Goal: Task Accomplishment & Management: Use online tool/utility

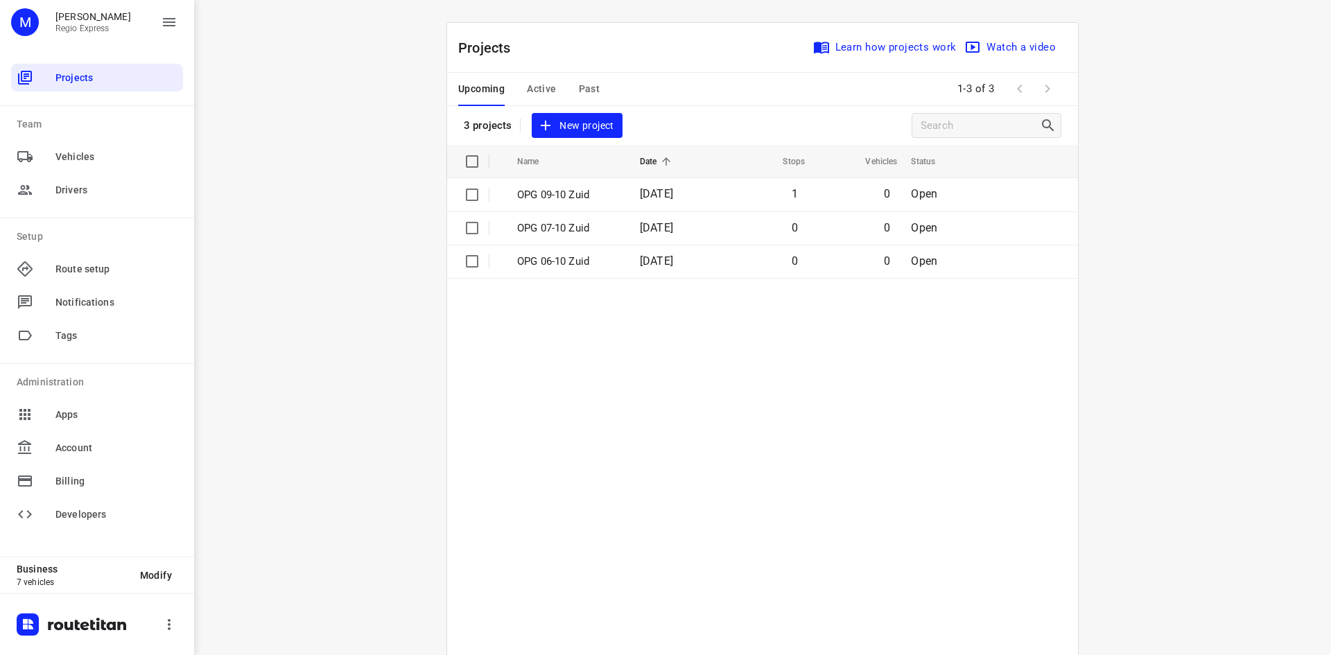
click at [528, 80] on button "Active" at bounding box center [541, 89] width 29 height 33
click at [603, 206] on td "OPG 03-10" at bounding box center [562, 194] width 119 height 33
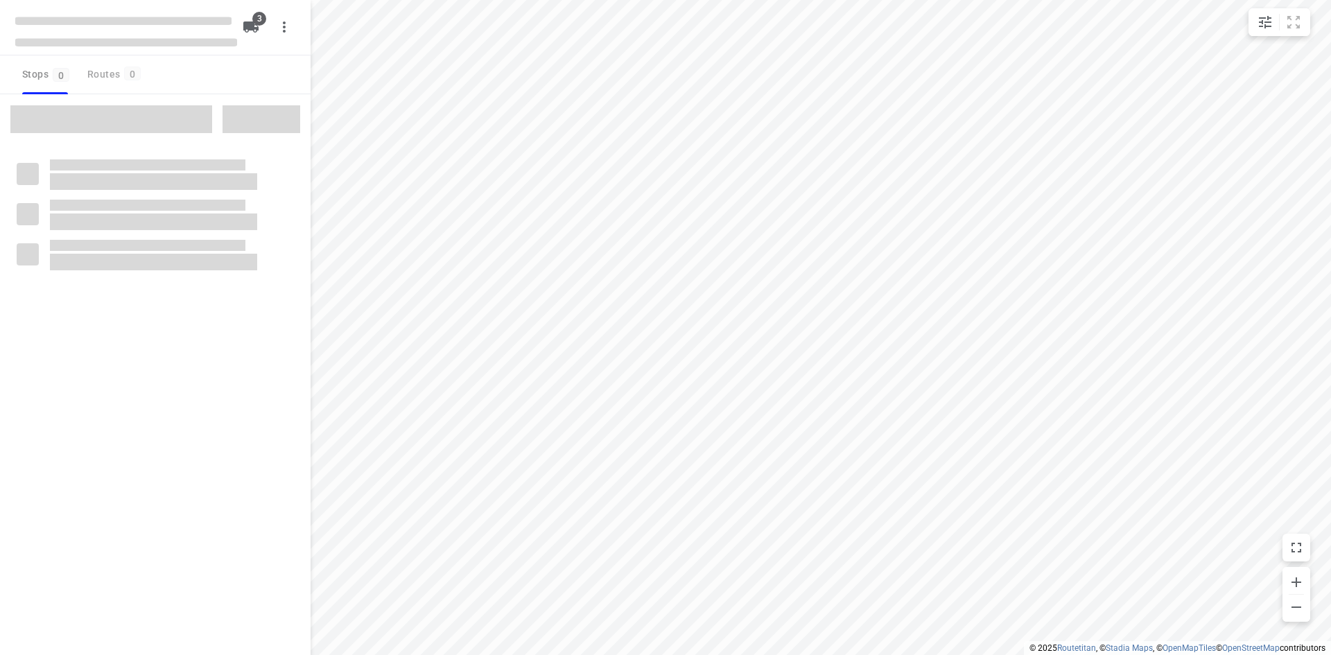
type input "distance"
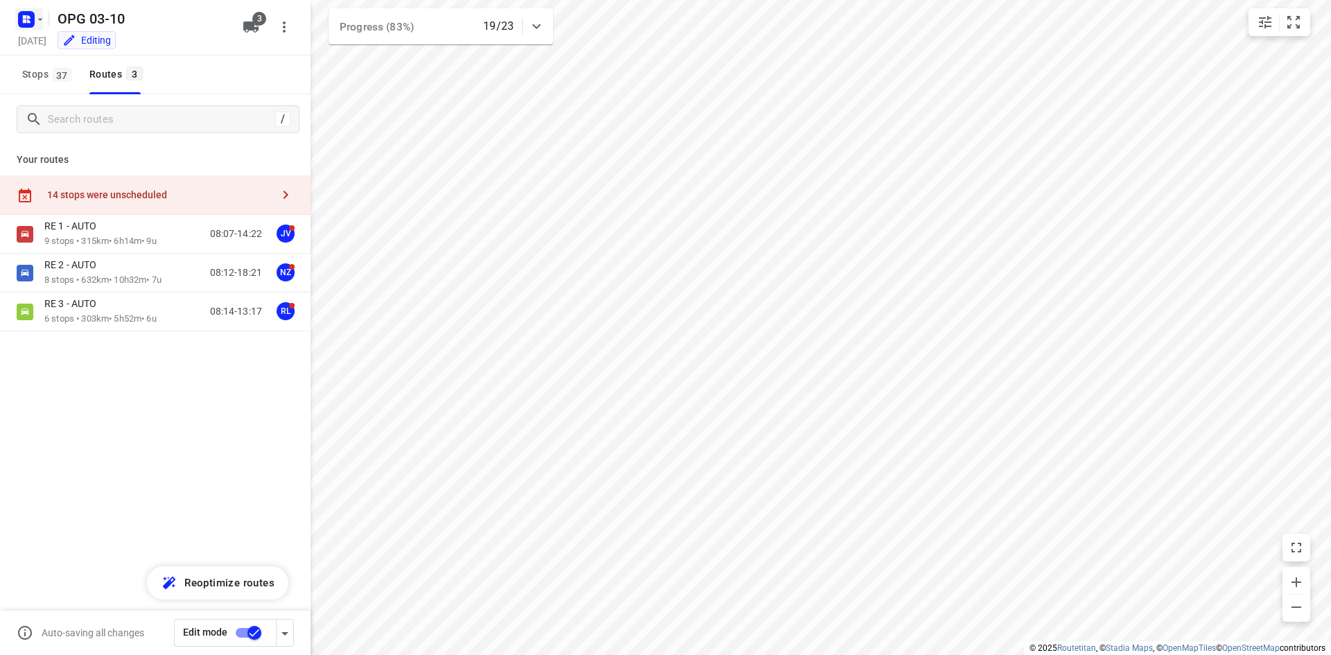
click at [18, 19] on rect "button" at bounding box center [26, 19] width 17 height 17
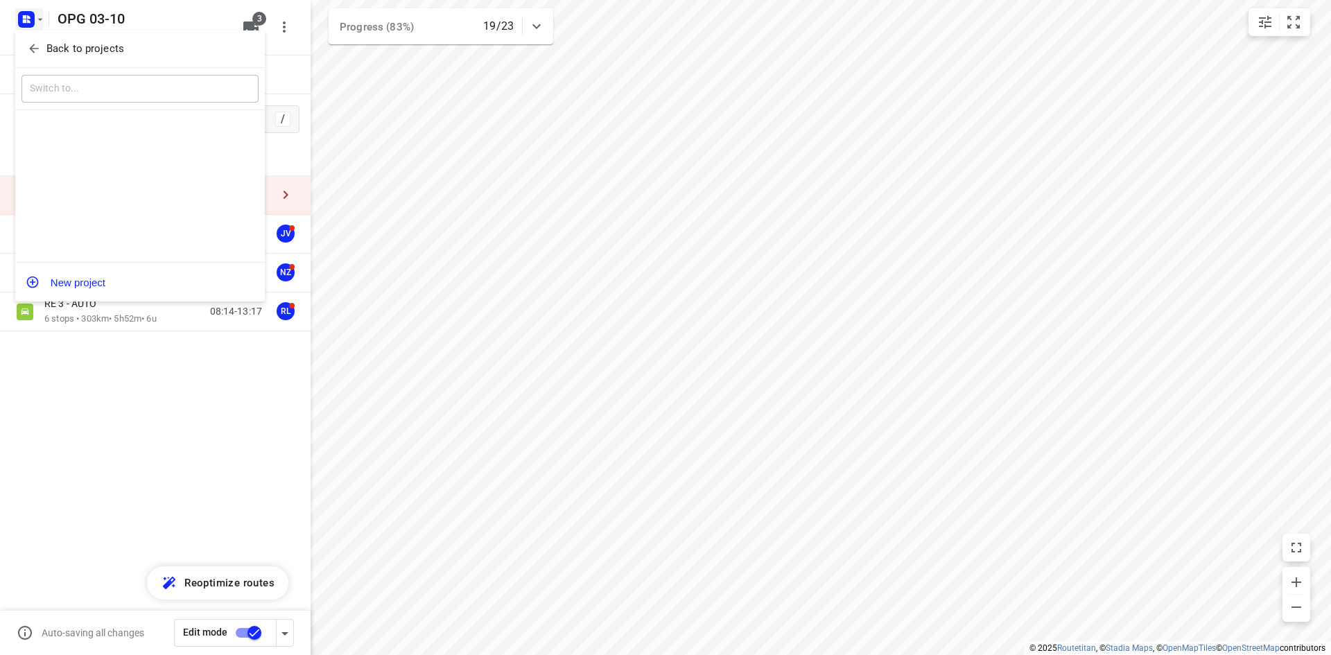
click at [27, 44] on icon "button" at bounding box center [34, 49] width 14 height 14
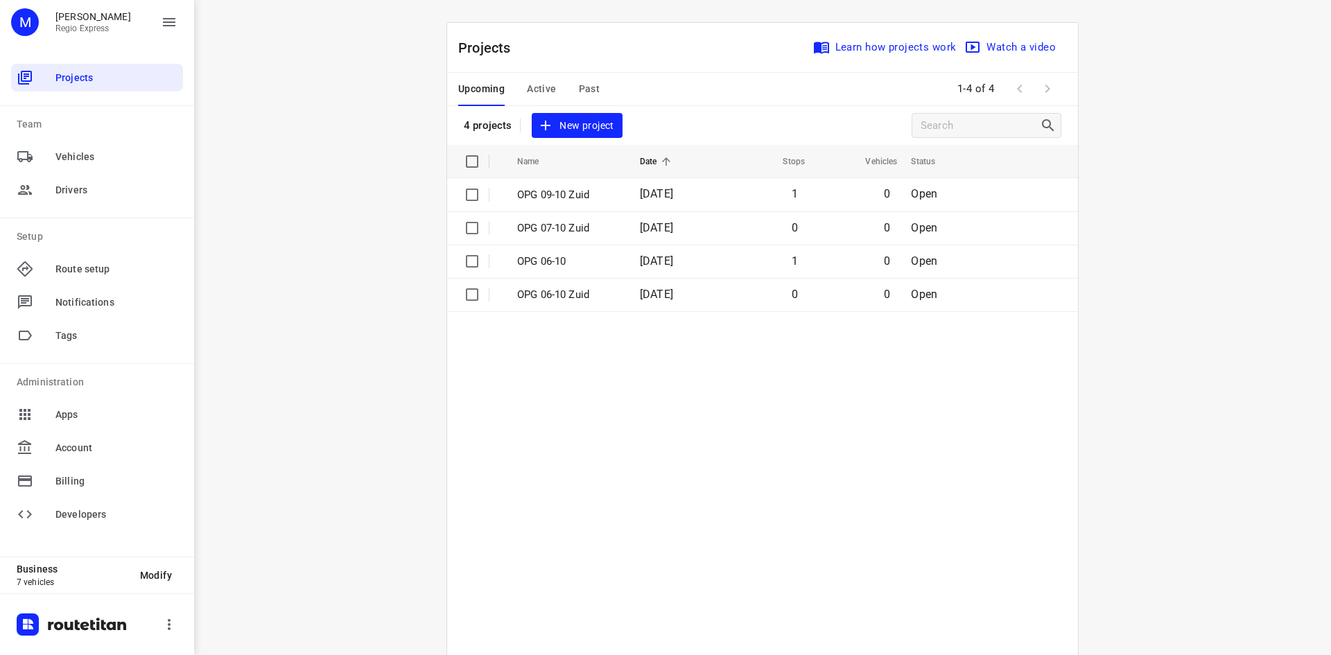
click at [539, 87] on span "Active" at bounding box center [541, 88] width 29 height 17
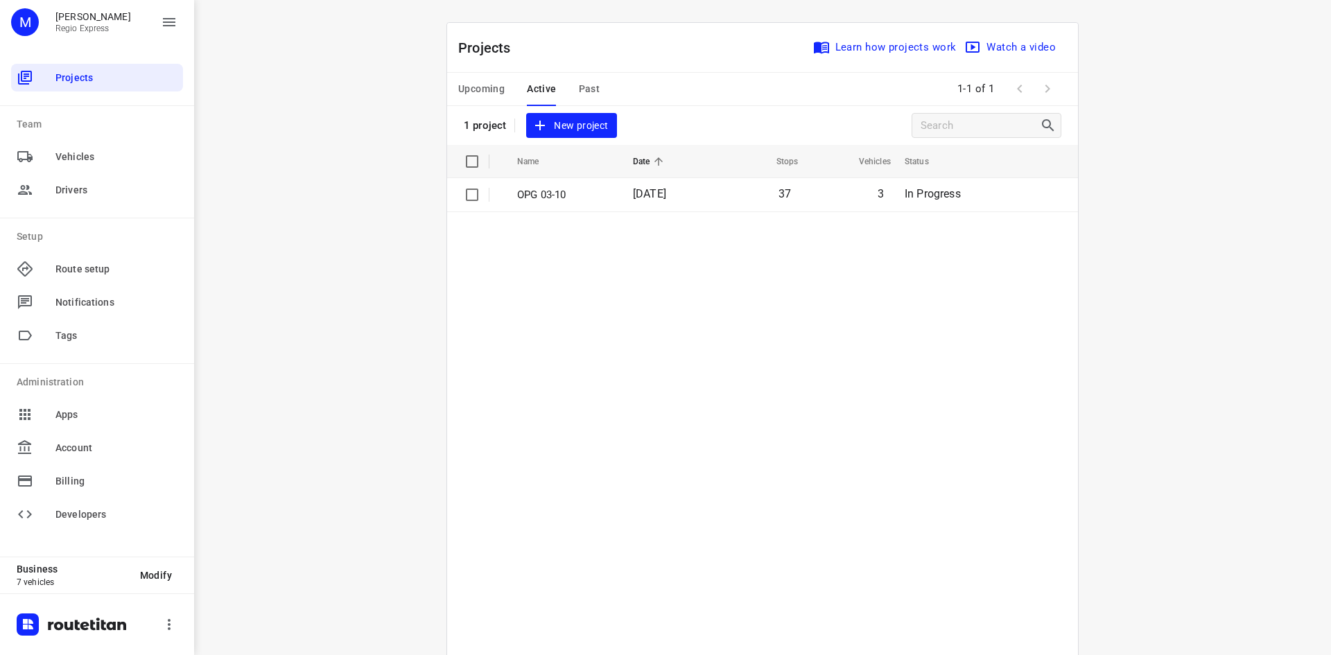
click at [469, 97] on span "Upcoming" at bounding box center [481, 88] width 46 height 17
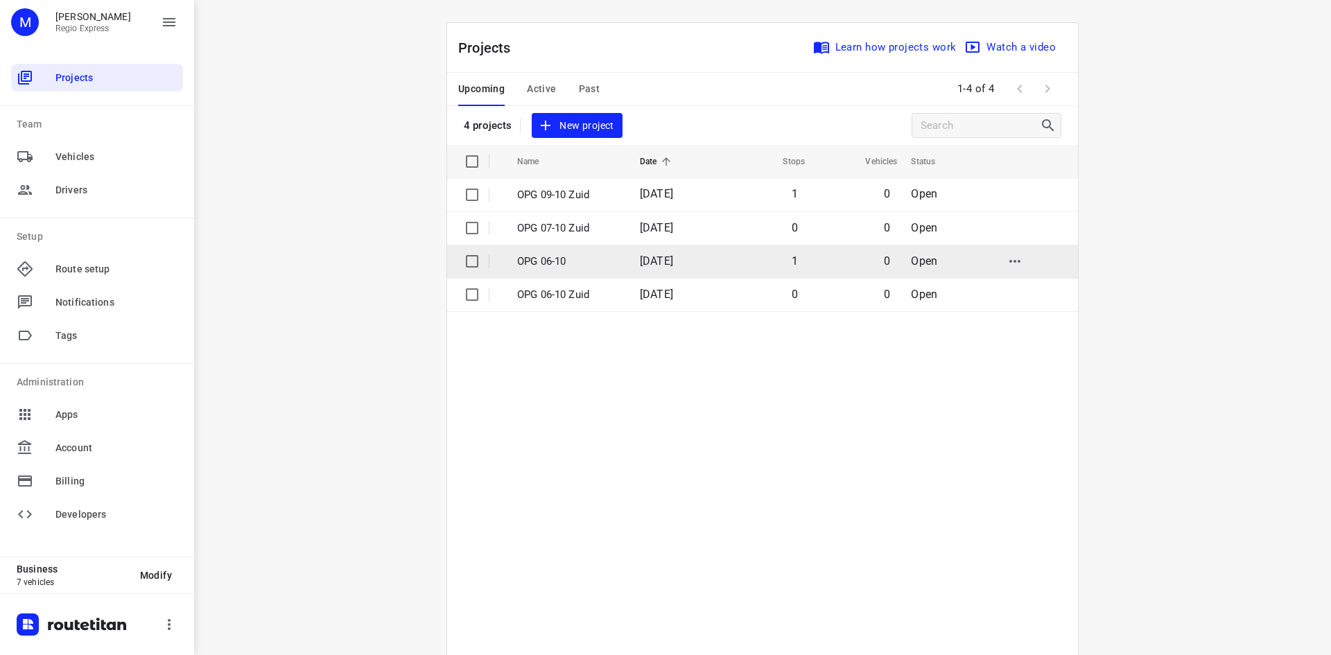
click at [604, 254] on p "OPG 06-10" at bounding box center [568, 262] width 102 height 16
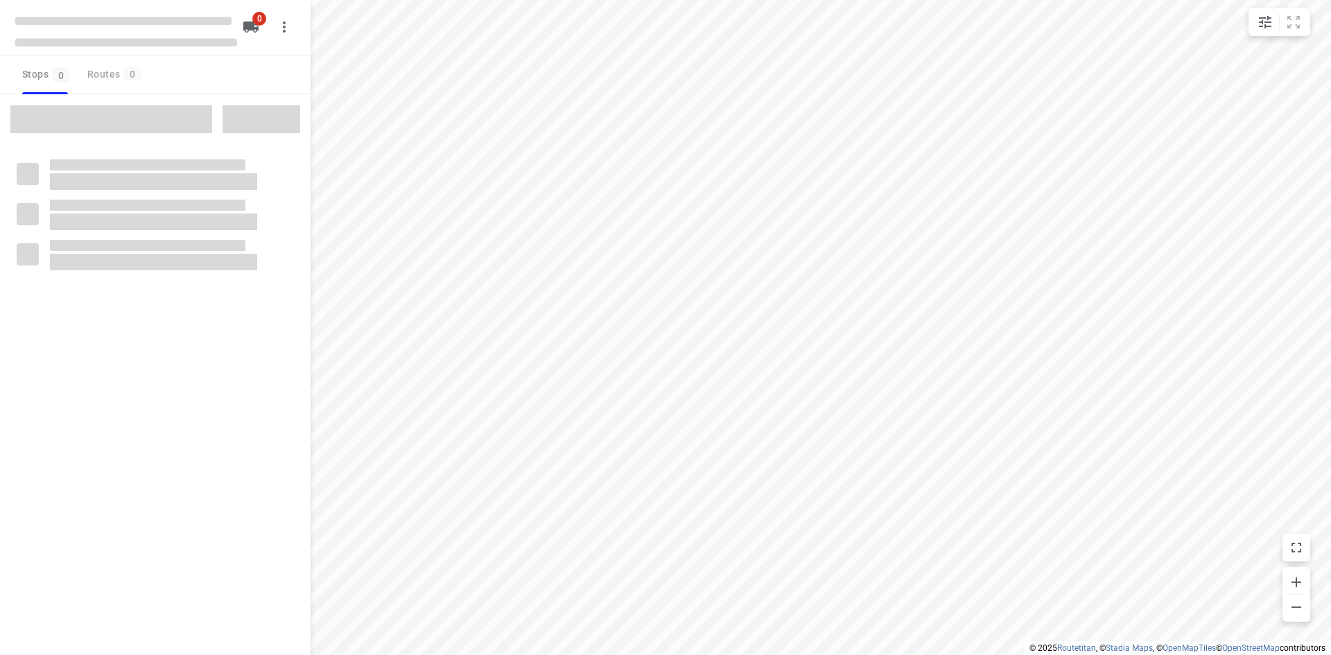
type input "distance"
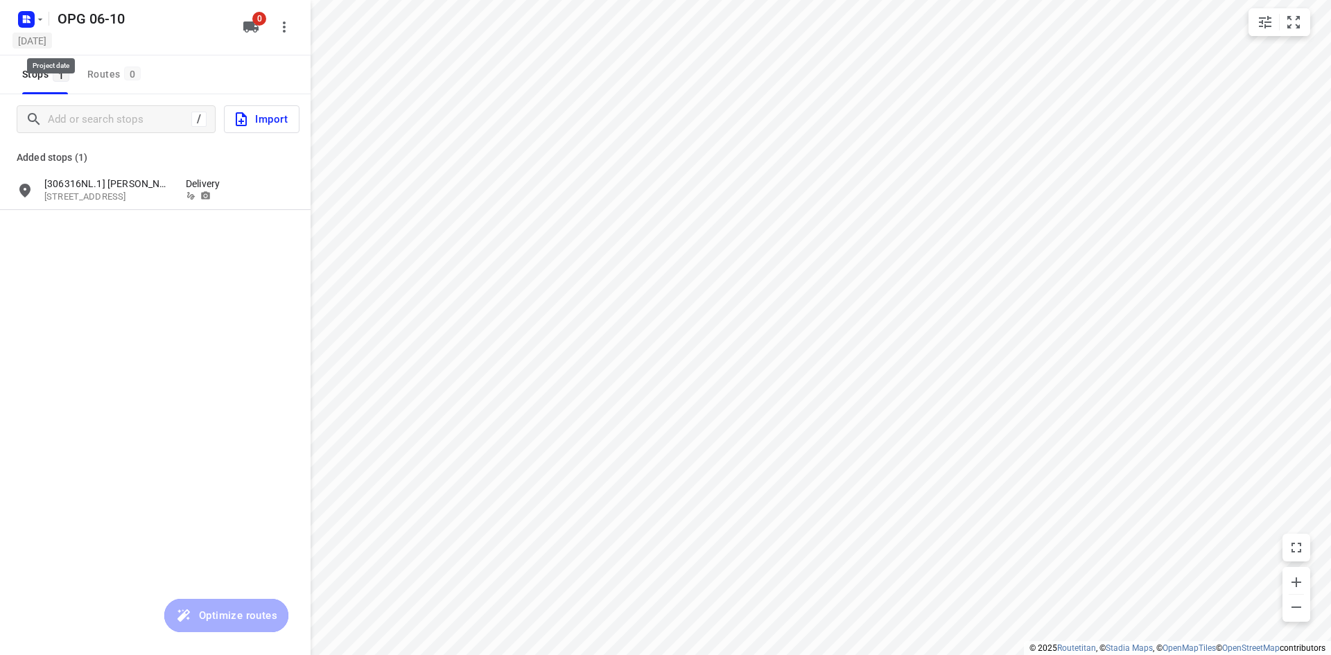
click at [31, 40] on h5 "[DATE]" at bounding box center [32, 41] width 40 height 16
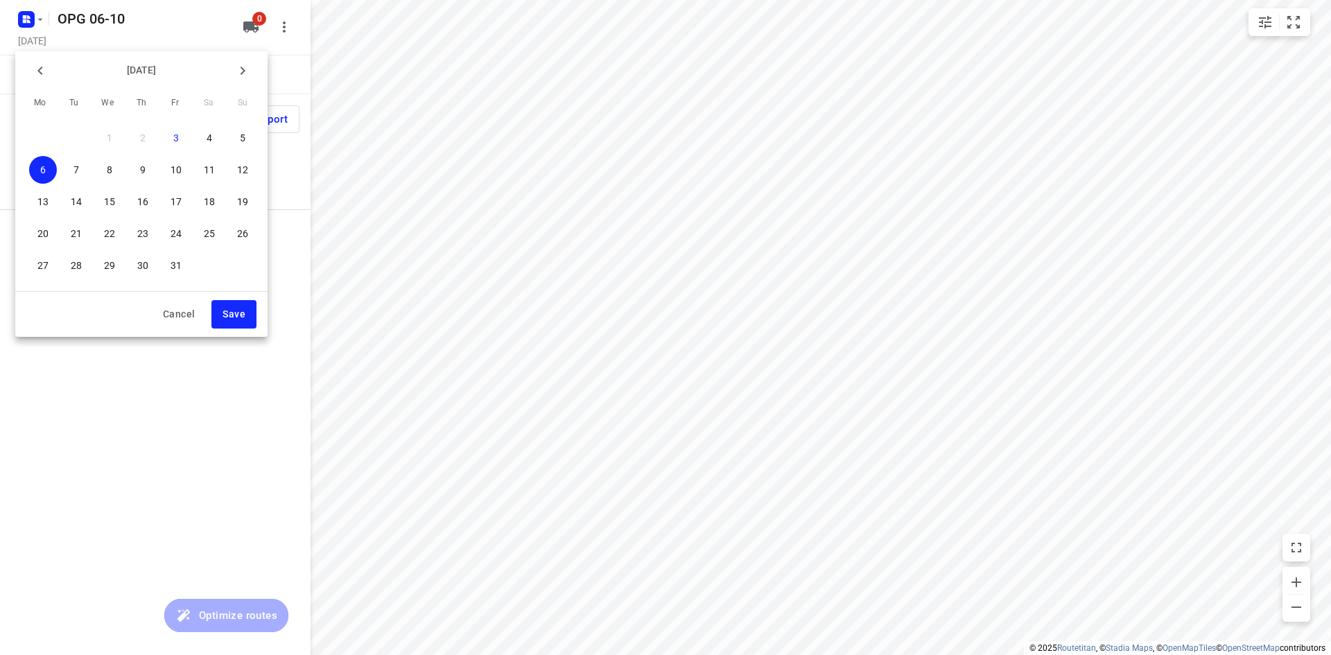
click at [33, 18] on div at bounding box center [665, 327] width 1331 height 655
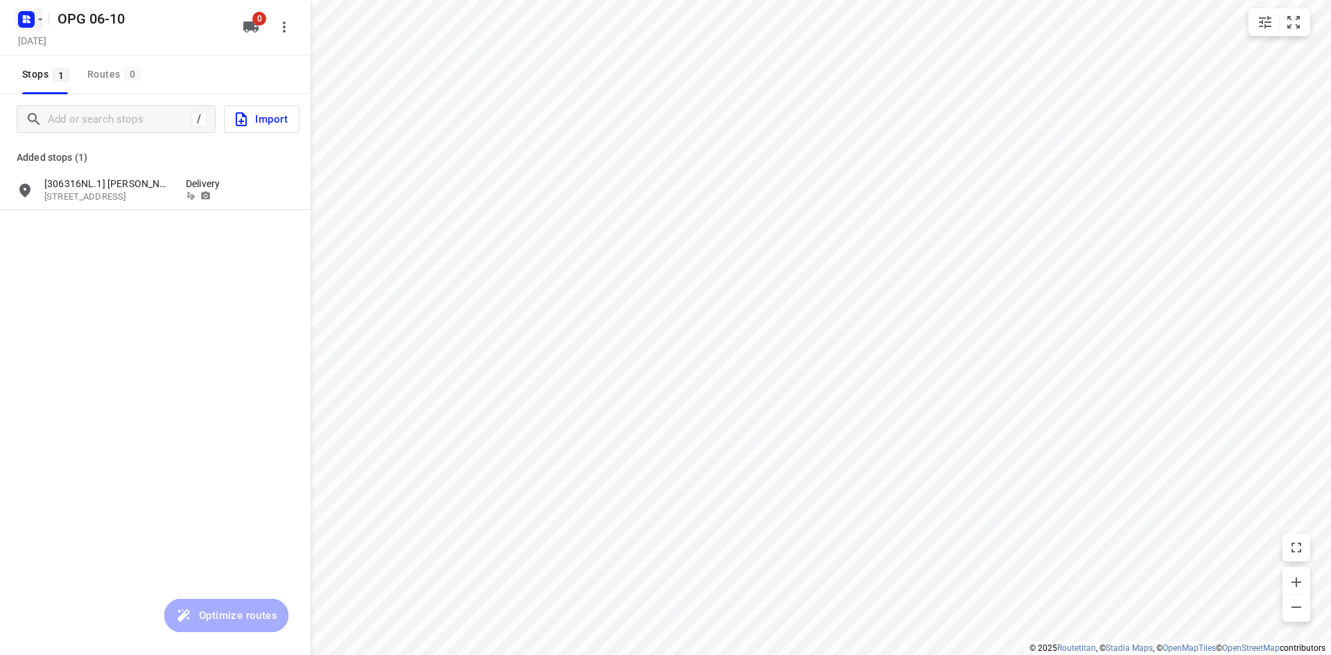
click at [29, 19] on rect "button" at bounding box center [26, 19] width 17 height 17
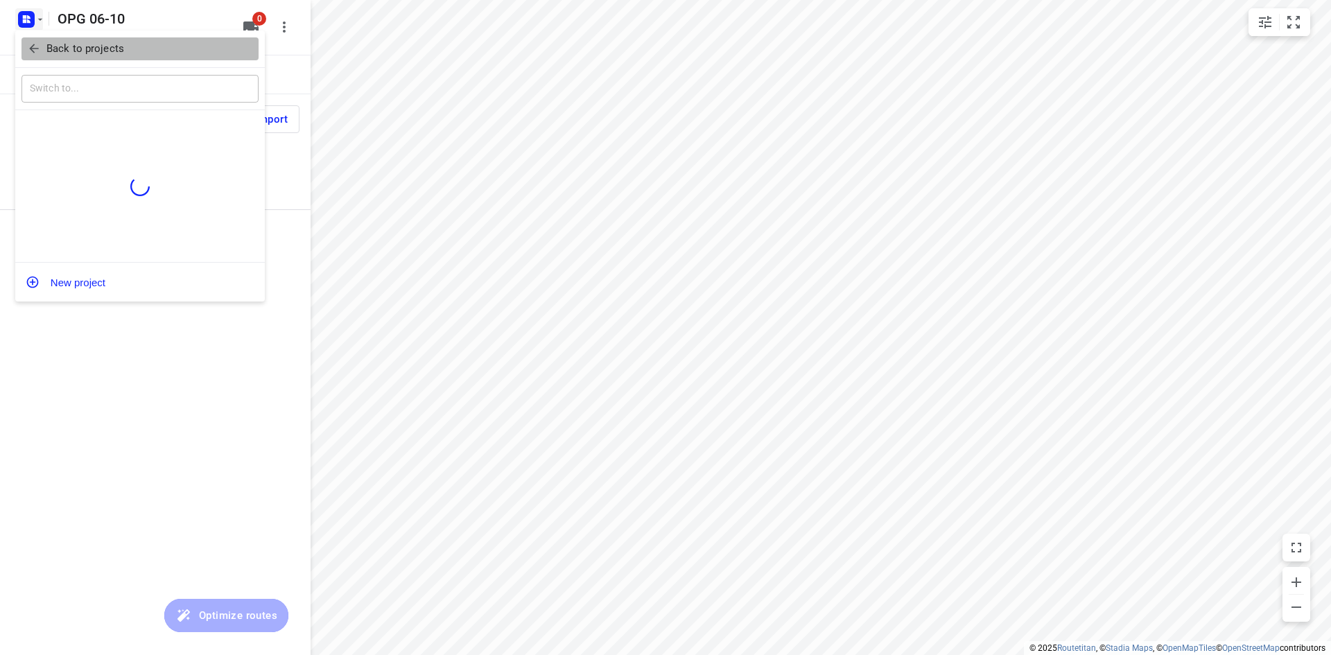
click at [33, 46] on icon "button" at bounding box center [33, 48] width 9 height 9
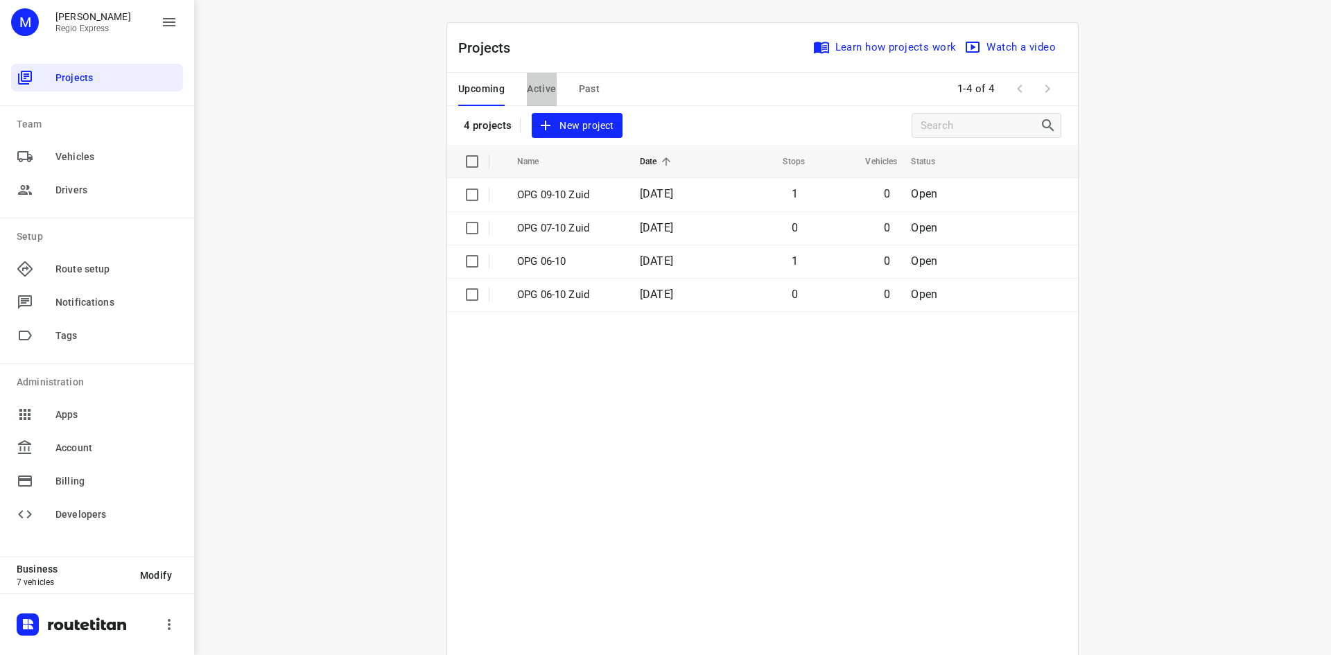
click at [542, 92] on span "Active" at bounding box center [541, 88] width 29 height 17
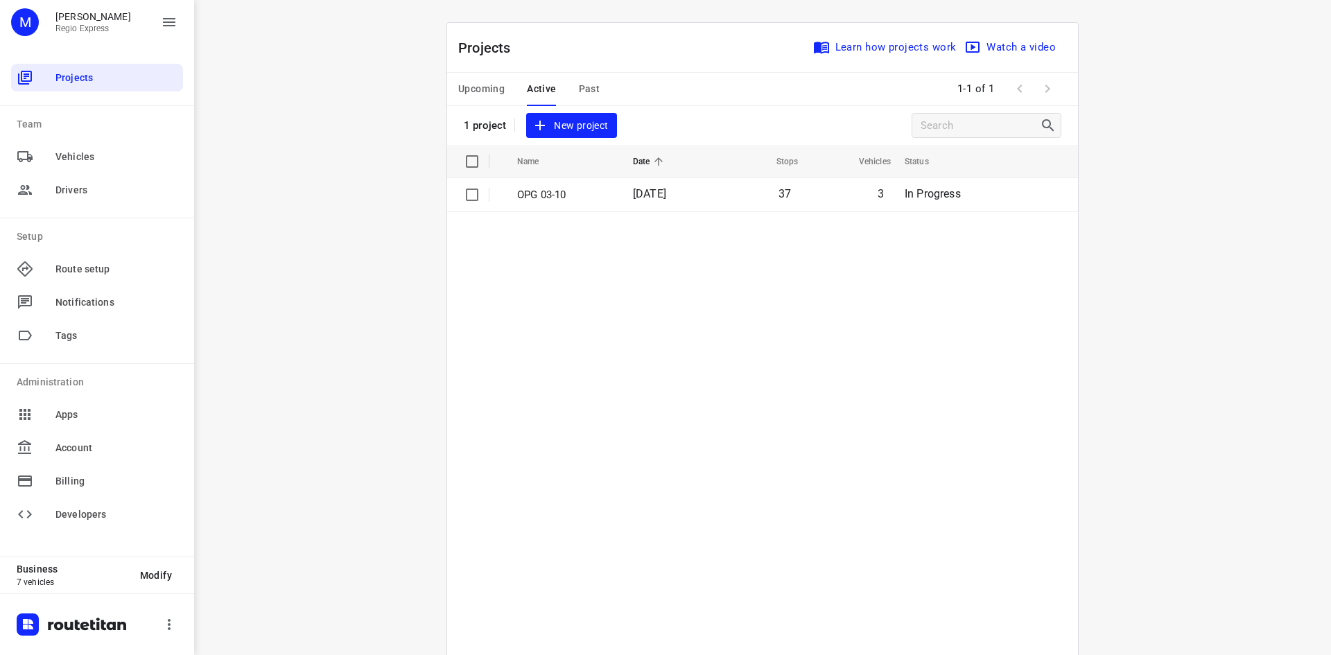
click at [597, 198] on p "OPG 03-10" at bounding box center [564, 195] width 95 height 16
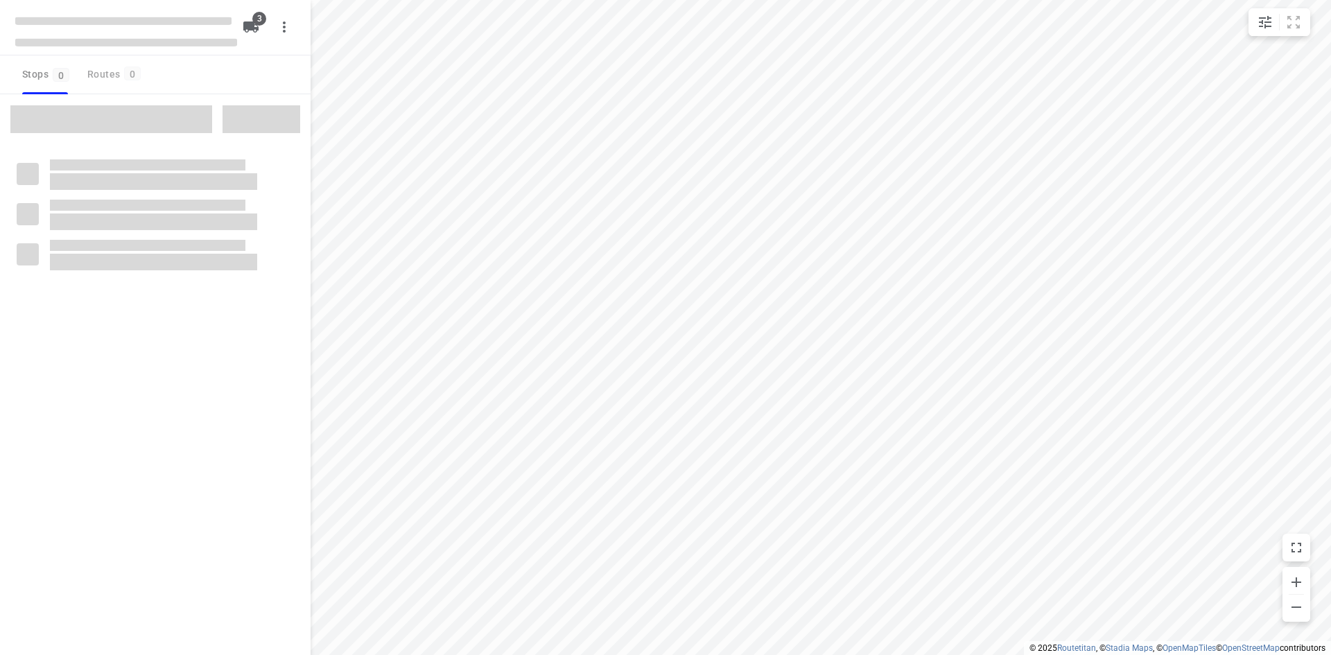
type input "distance"
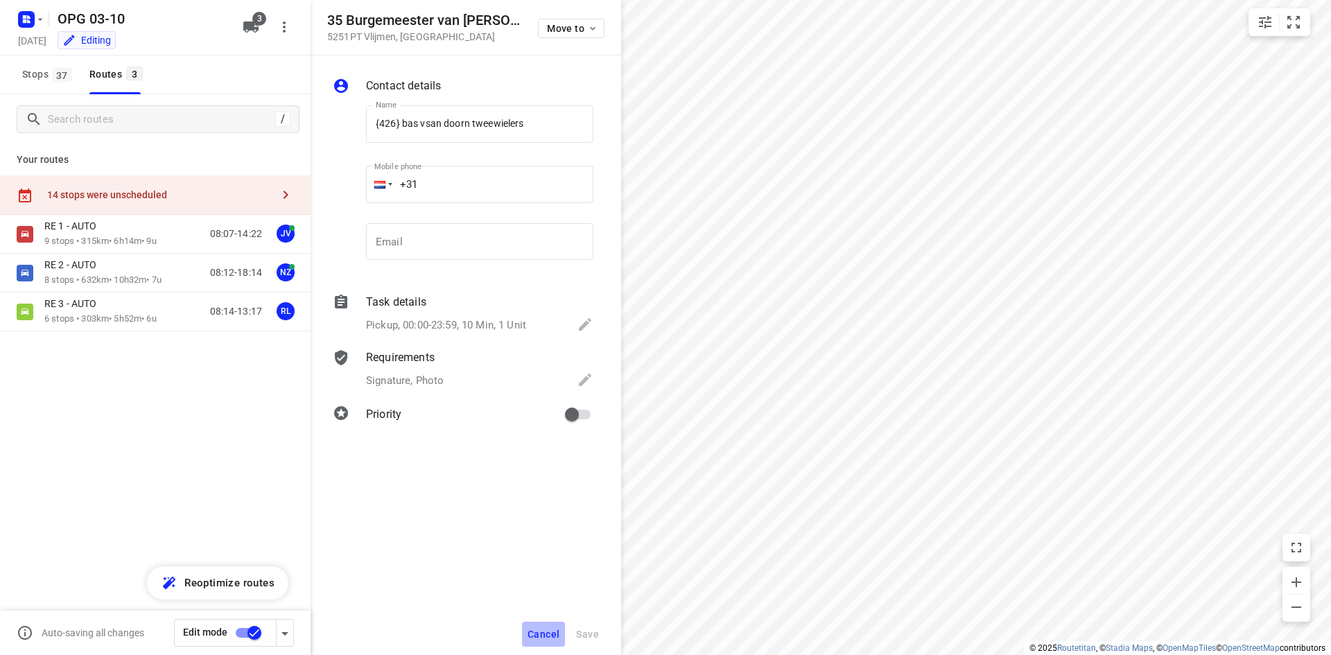
click at [539, 641] on button "Cancel" at bounding box center [543, 634] width 43 height 25
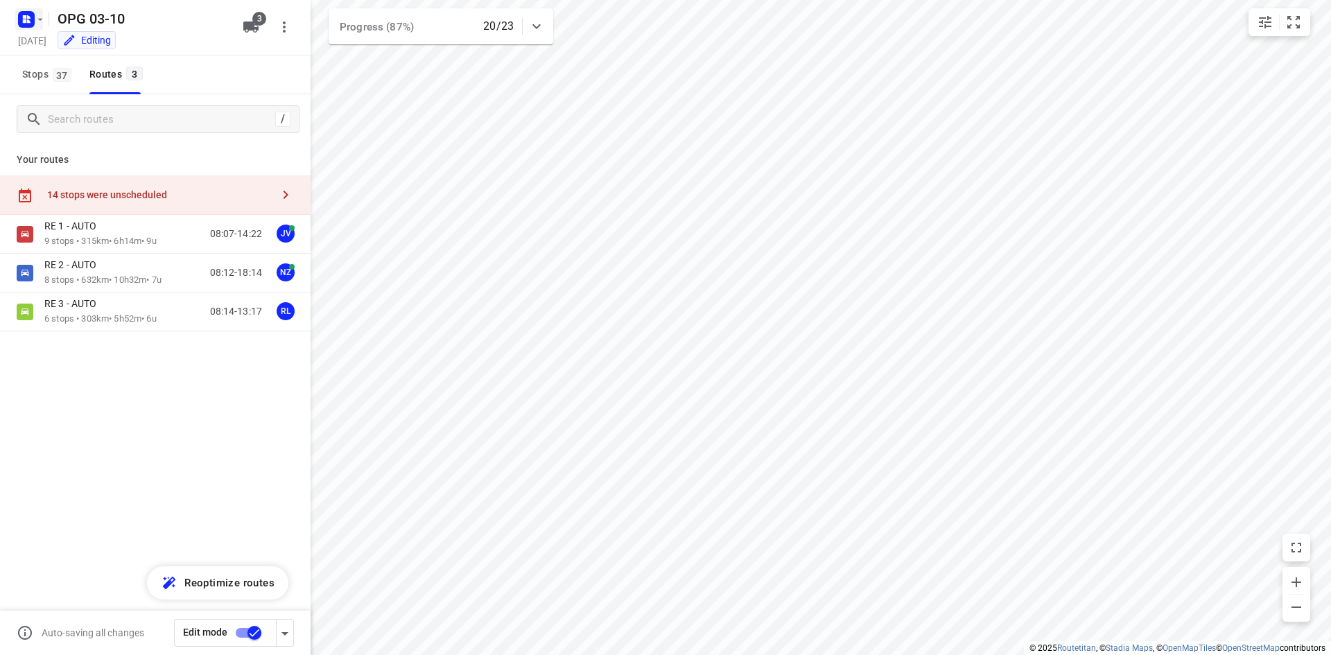
click at [27, 24] on rect "button" at bounding box center [26, 19] width 17 height 17
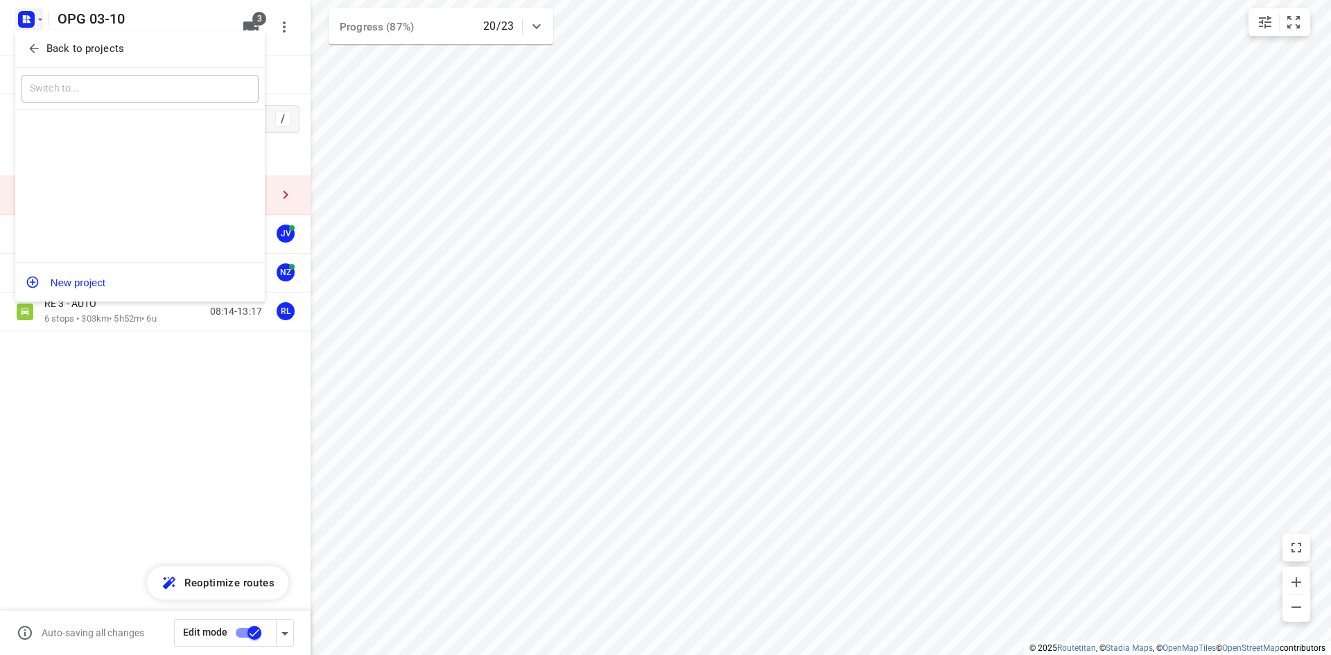
click at [39, 58] on button "Back to projects" at bounding box center [139, 48] width 237 height 23
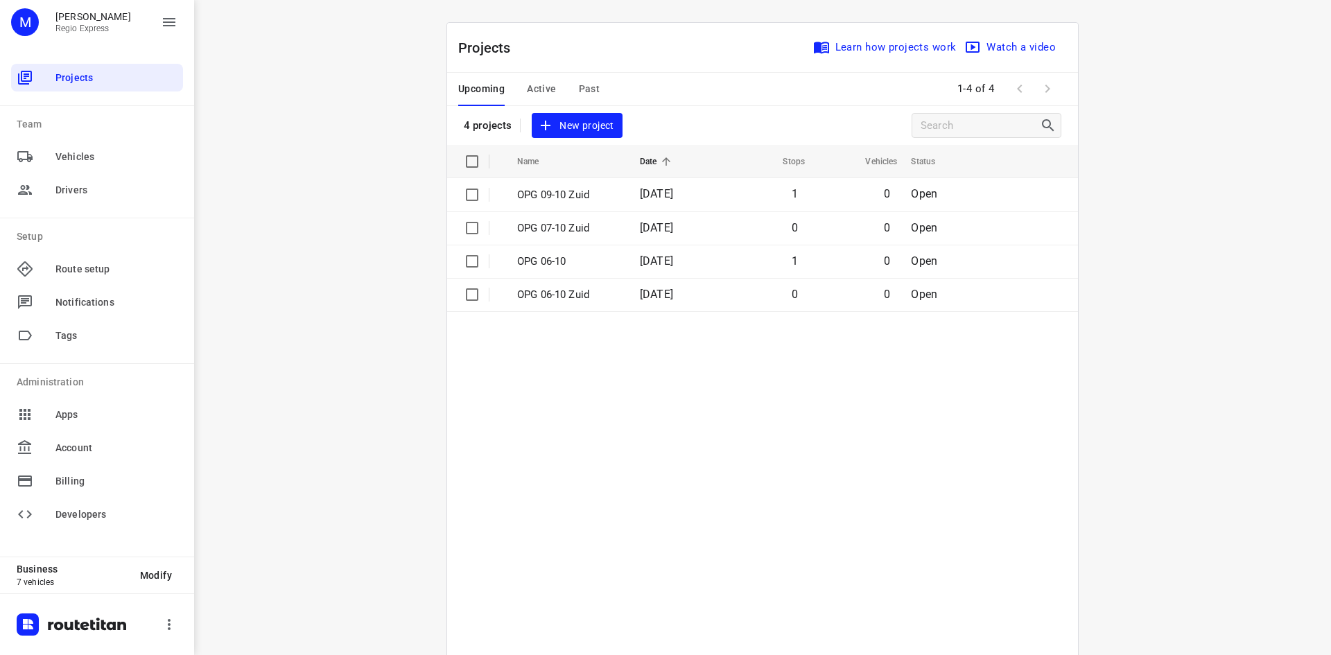
click at [551, 94] on span "Active" at bounding box center [541, 88] width 29 height 17
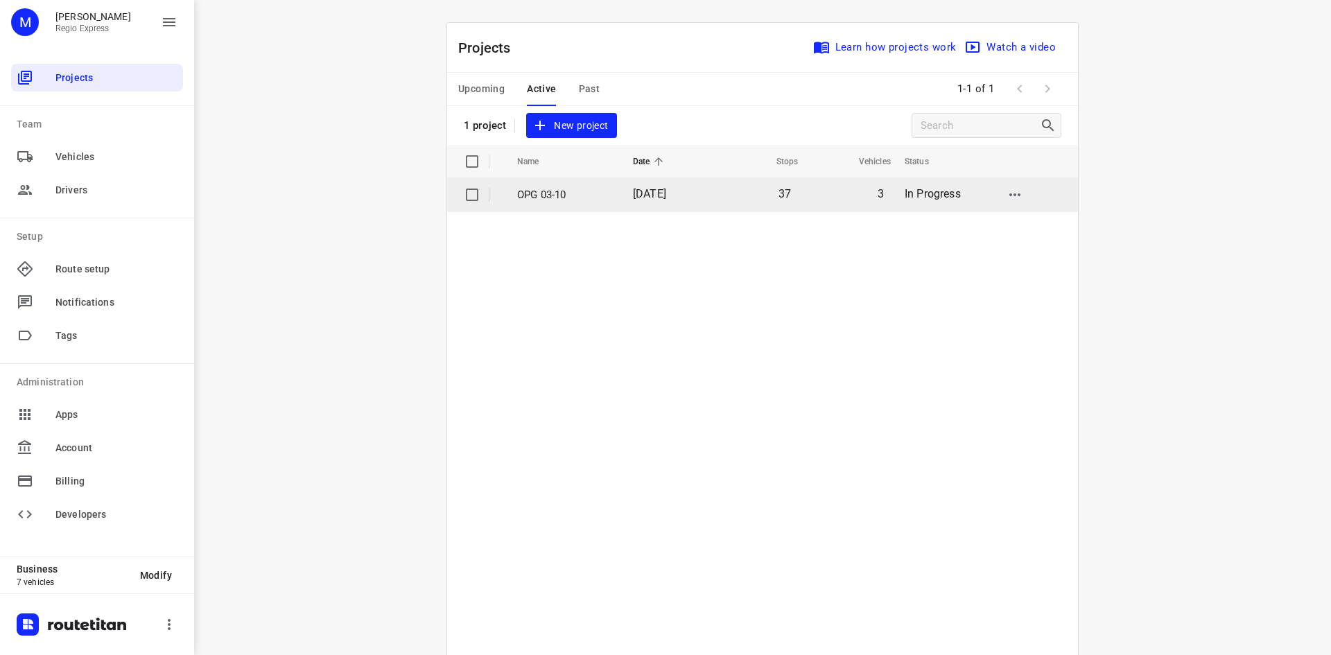
click at [693, 193] on td "[DATE]" at bounding box center [666, 194] width 89 height 33
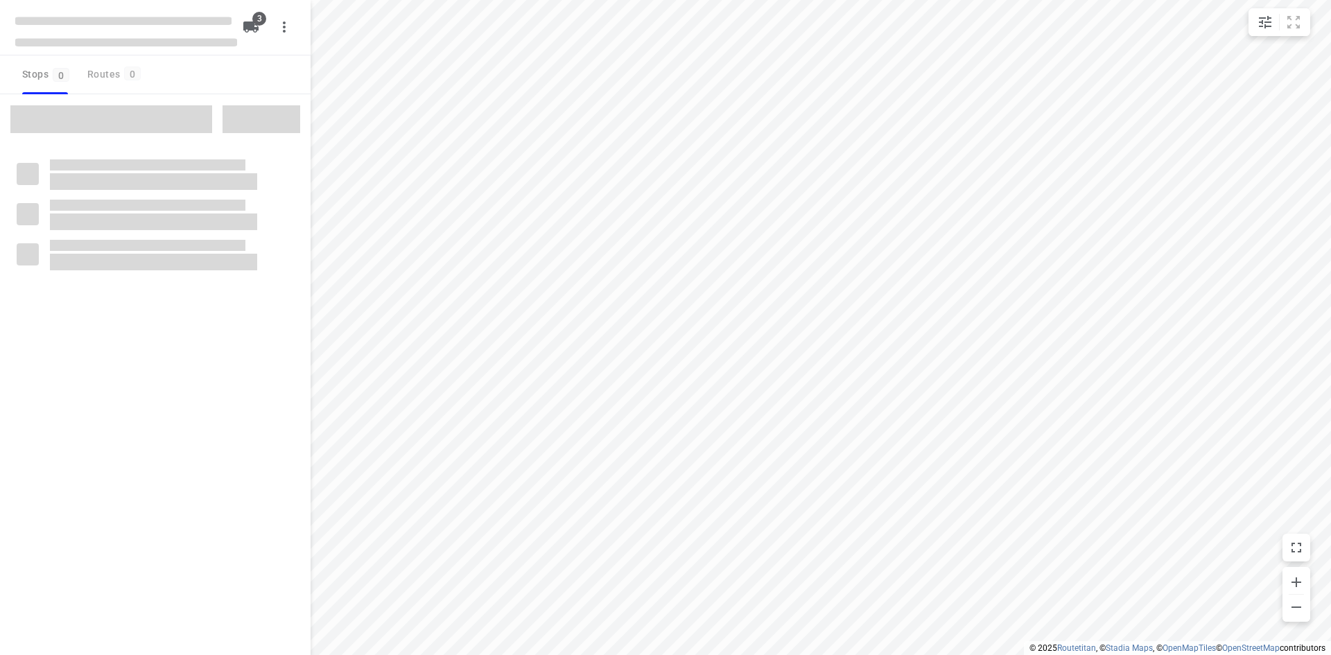
type input "distance"
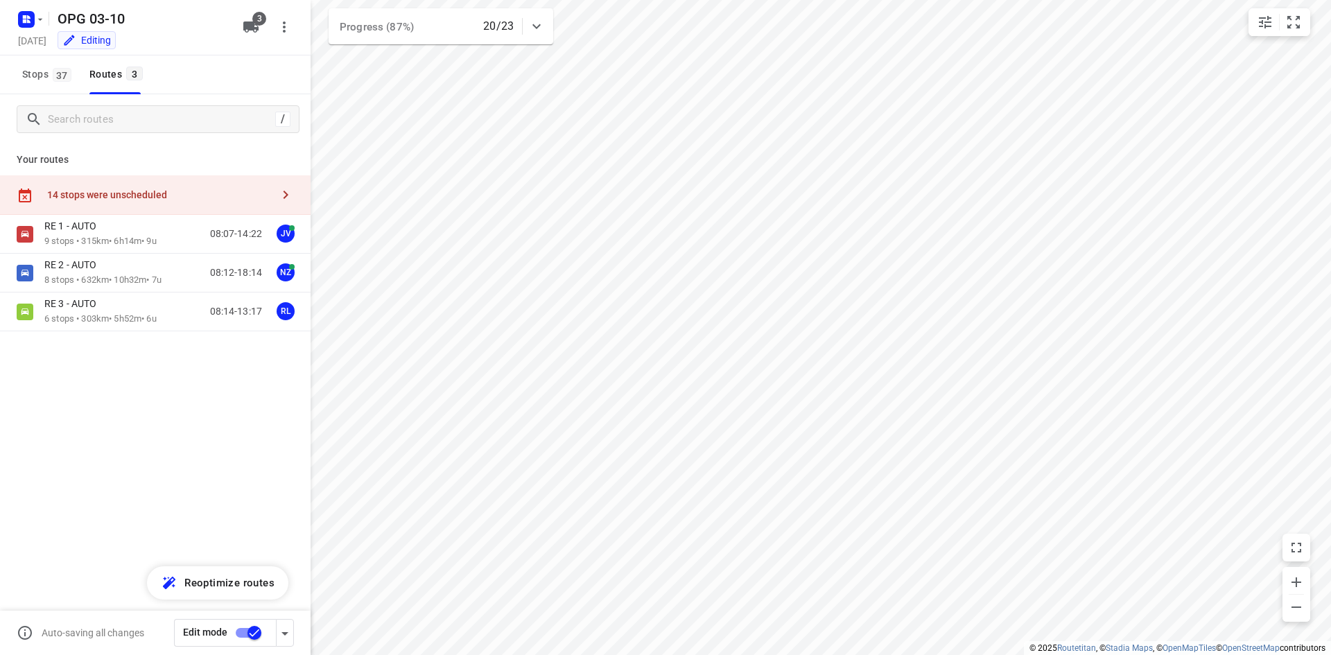
click at [126, 191] on div "14 stops were unscheduled" at bounding box center [159, 194] width 225 height 11
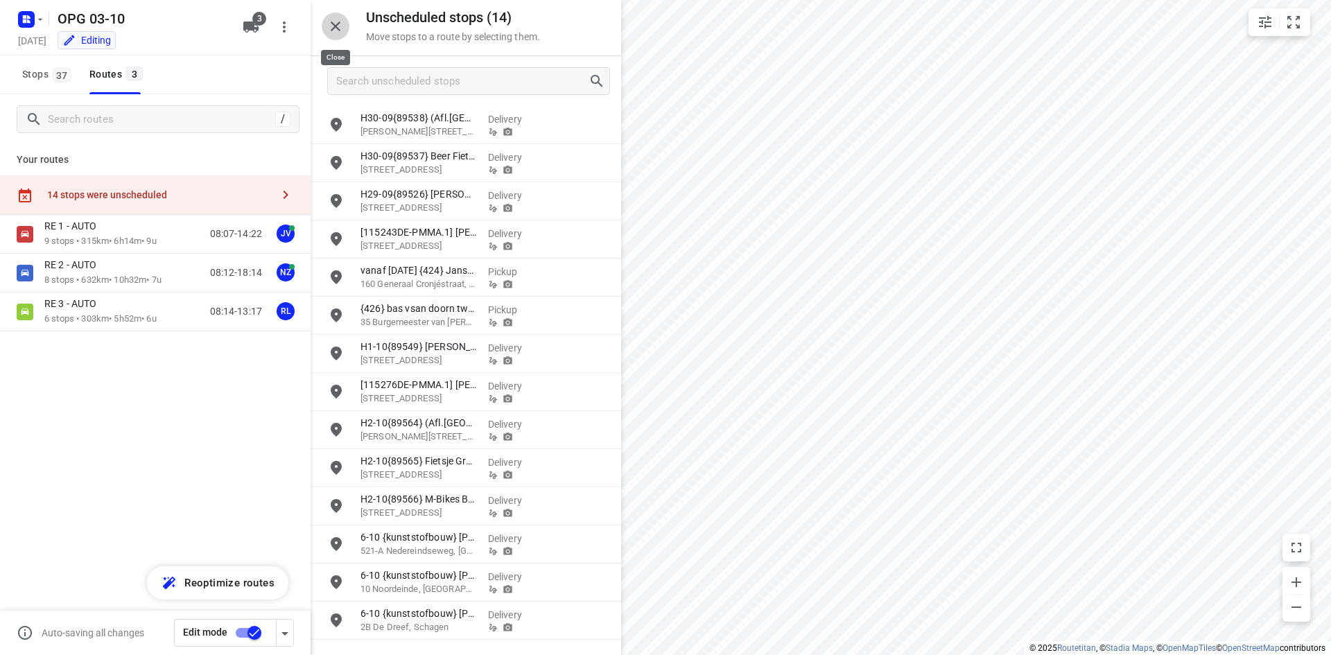
click at [336, 33] on icon "button" at bounding box center [335, 26] width 17 height 17
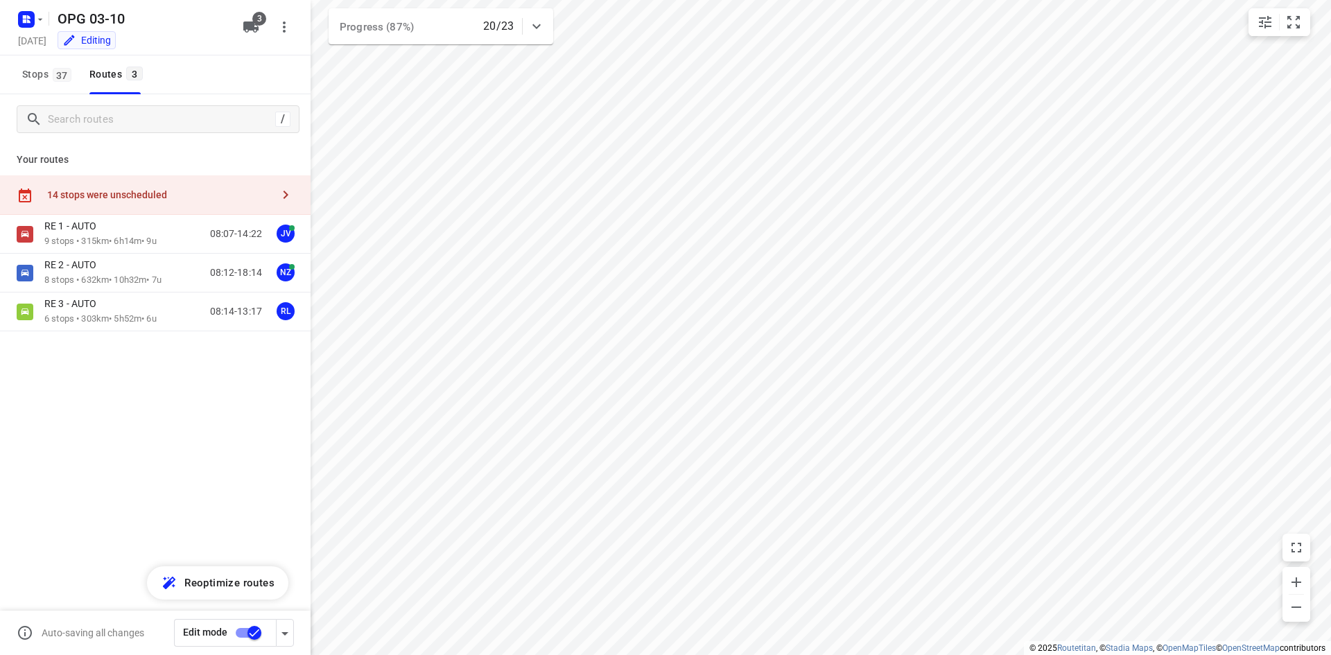
click at [80, 92] on div "Stops 37 Routes 3" at bounding box center [82, 74] width 130 height 39
click at [71, 81] on span "Stops 37" at bounding box center [48, 74] width 53 height 17
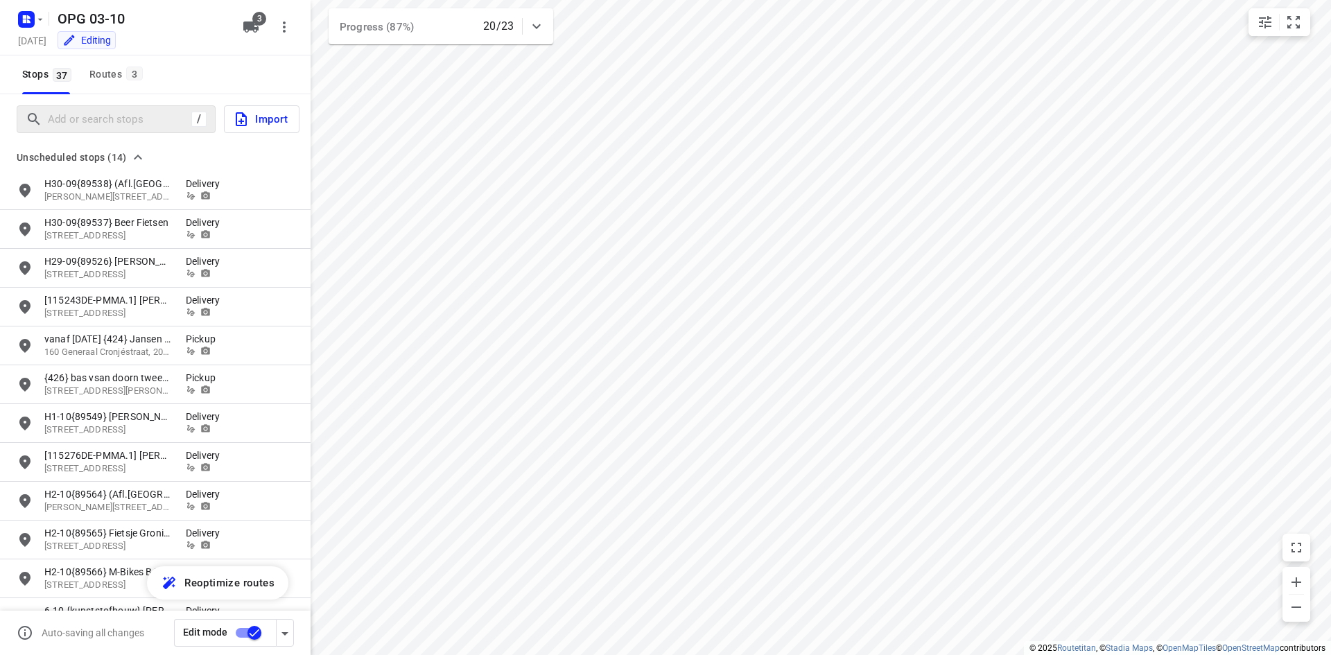
click at [89, 132] on div "/" at bounding box center [116, 119] width 199 height 28
click at [90, 122] on input "Add or search stops" at bounding box center [120, 119] width 142 height 21
